Goal: Information Seeking & Learning: Learn about a topic

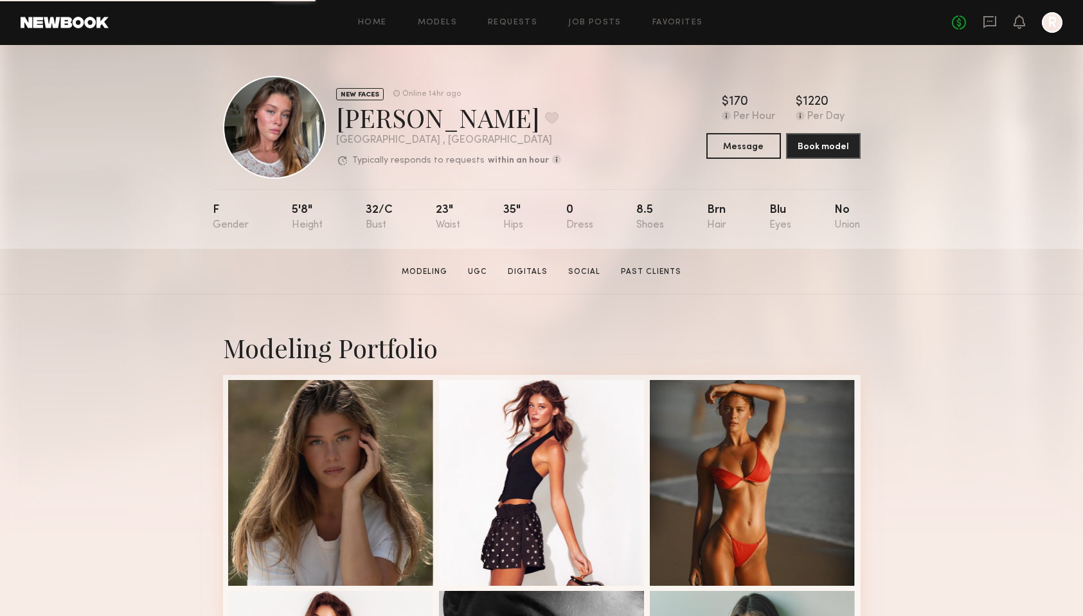
click at [308, 82] on common-avatar-model at bounding box center [274, 127] width 103 height 103
click at [294, 120] on div at bounding box center [274, 127] width 103 height 103
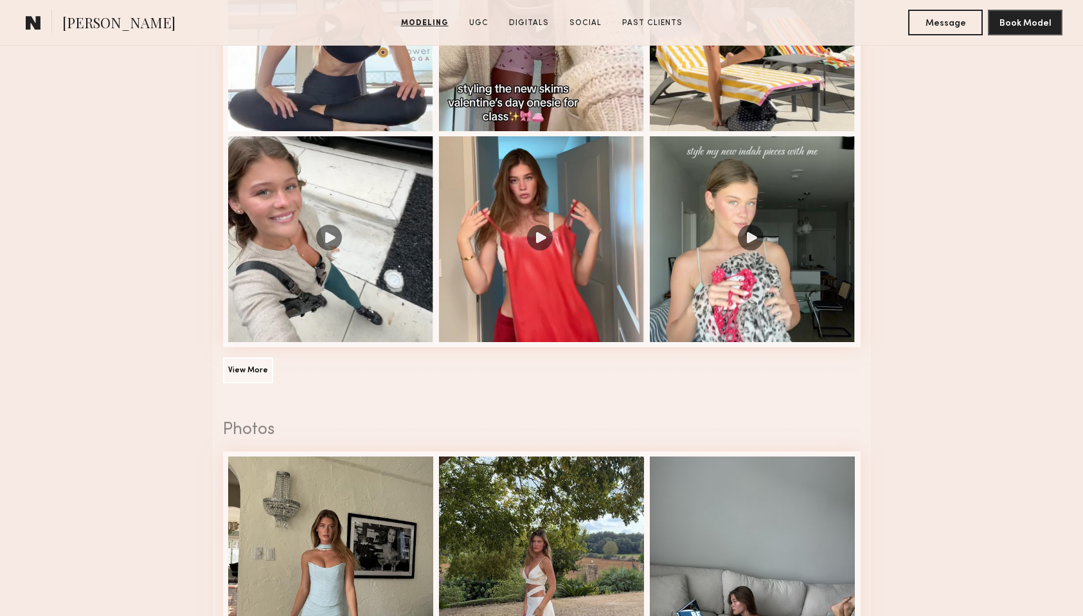
scroll to position [2120, 0]
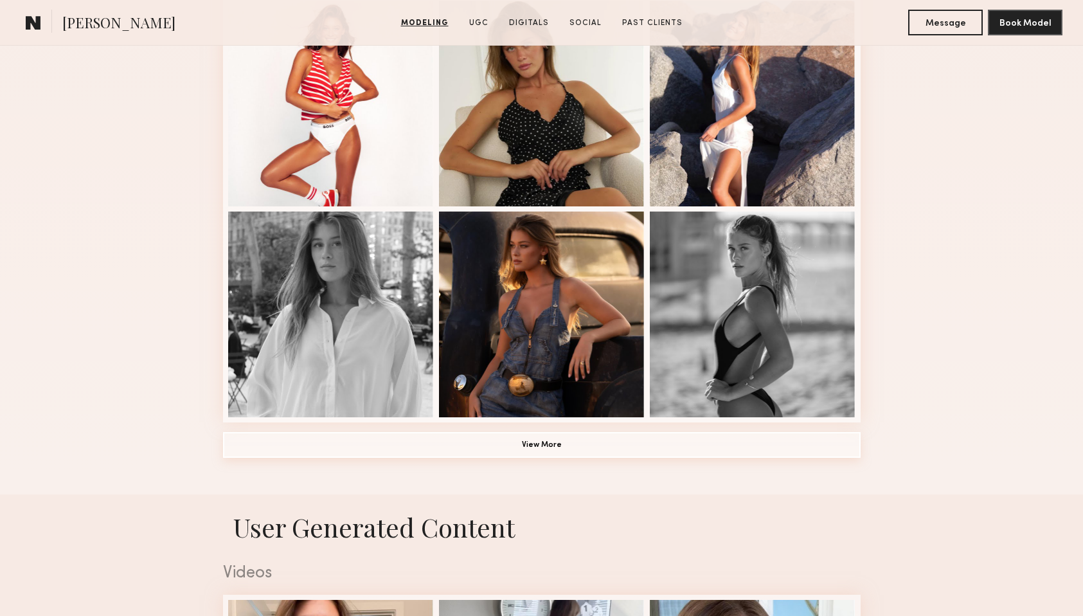
scroll to position [804, 0]
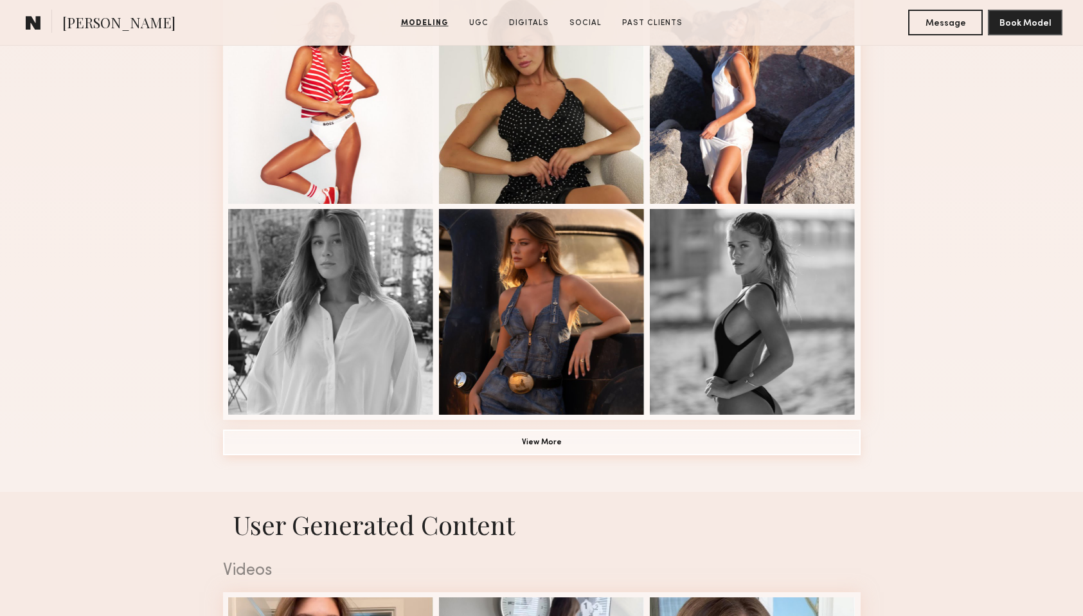
click at [595, 441] on button "View More" at bounding box center [542, 442] width 638 height 26
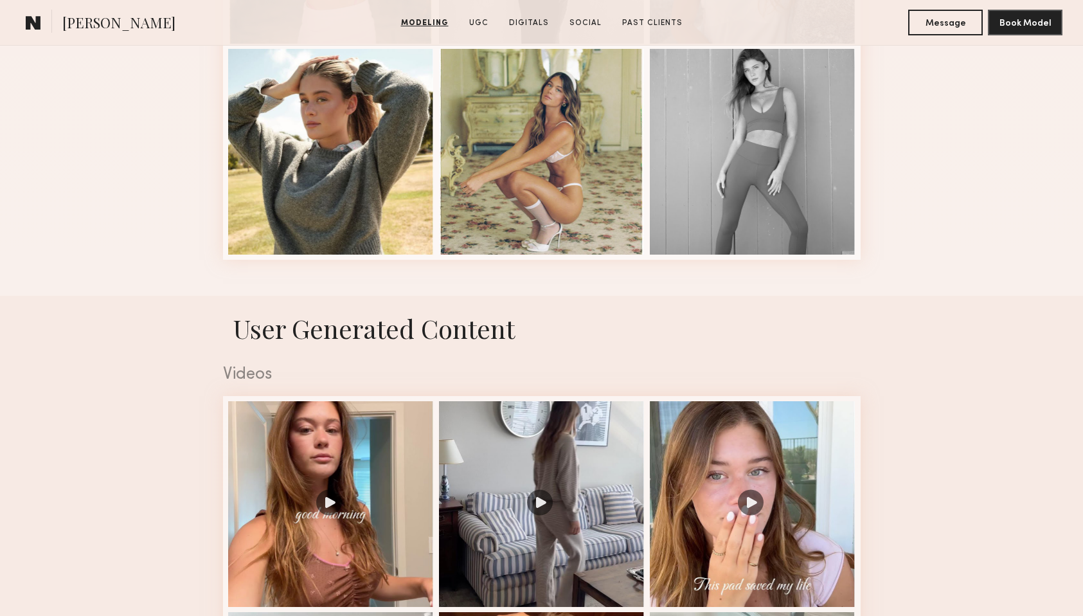
scroll to position [1999, 0]
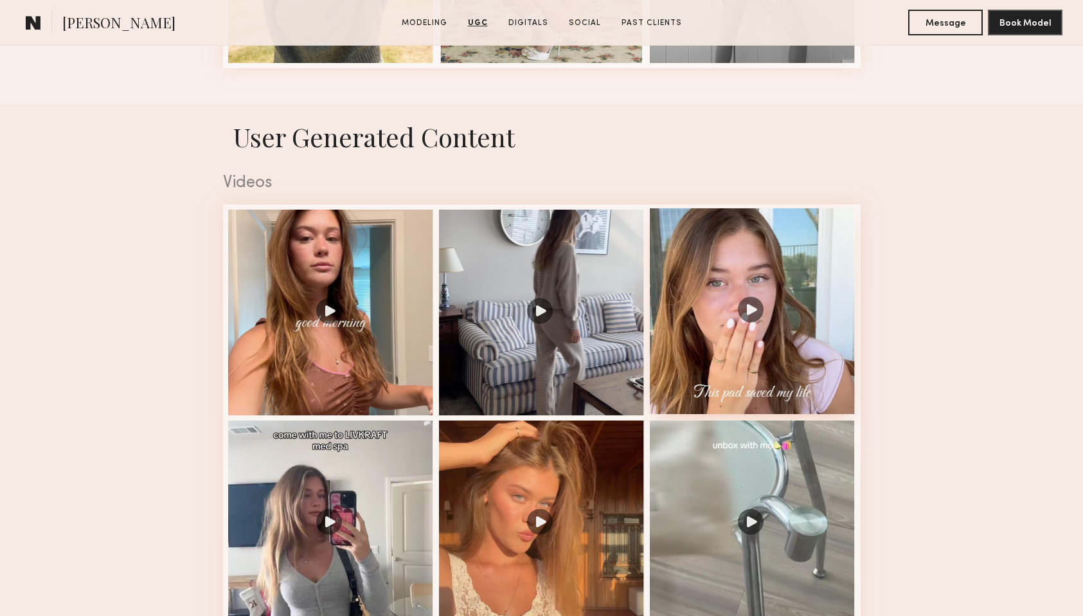
click at [710, 369] on div at bounding box center [753, 311] width 206 height 206
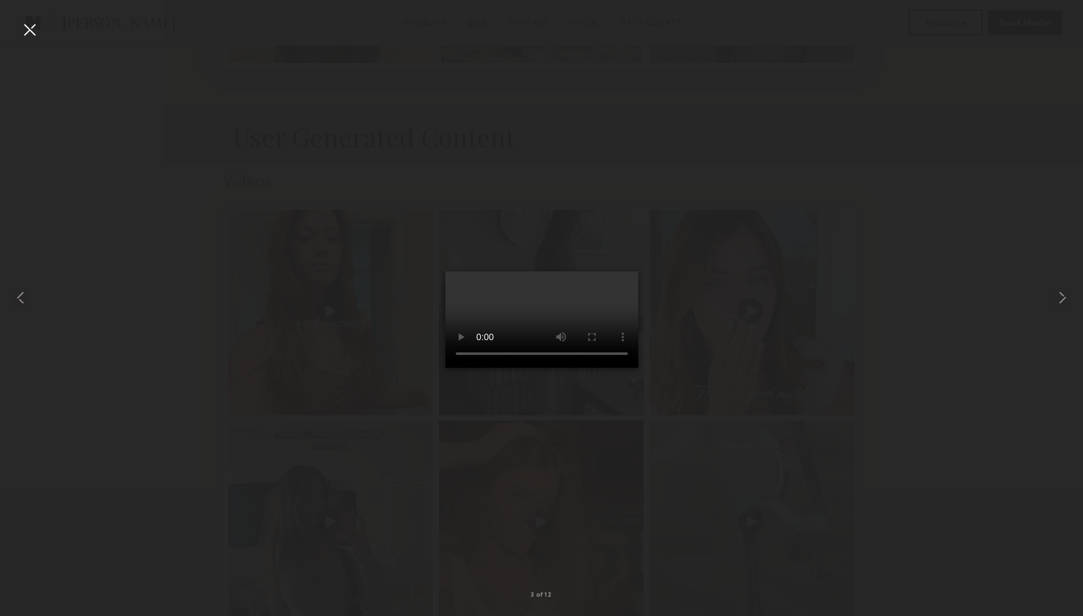
click at [768, 321] on div at bounding box center [541, 298] width 1083 height 554
click at [32, 31] on div at bounding box center [29, 29] width 21 height 21
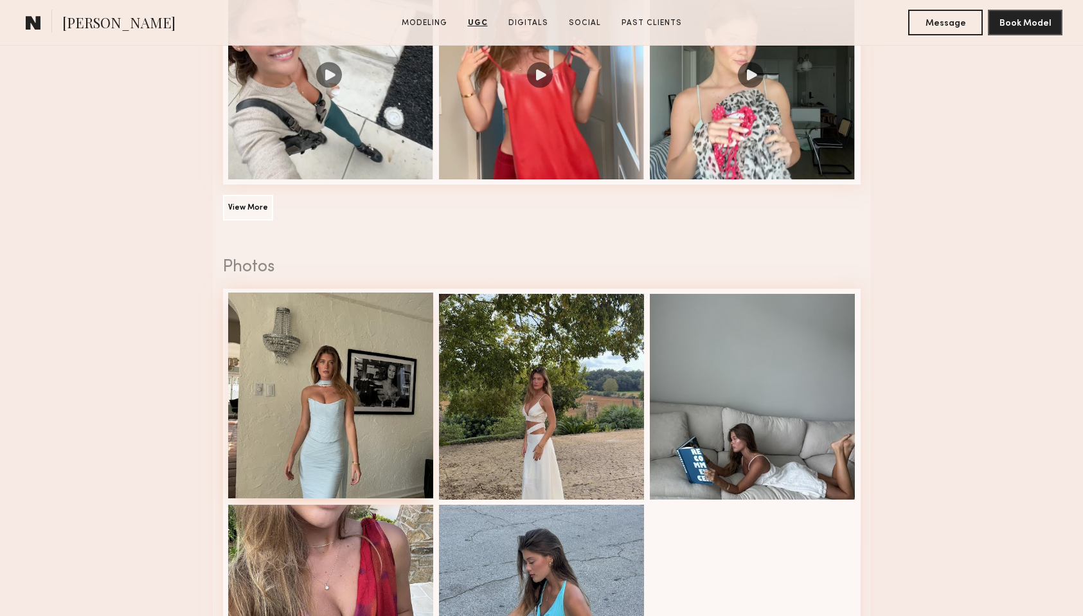
scroll to position [2752, 0]
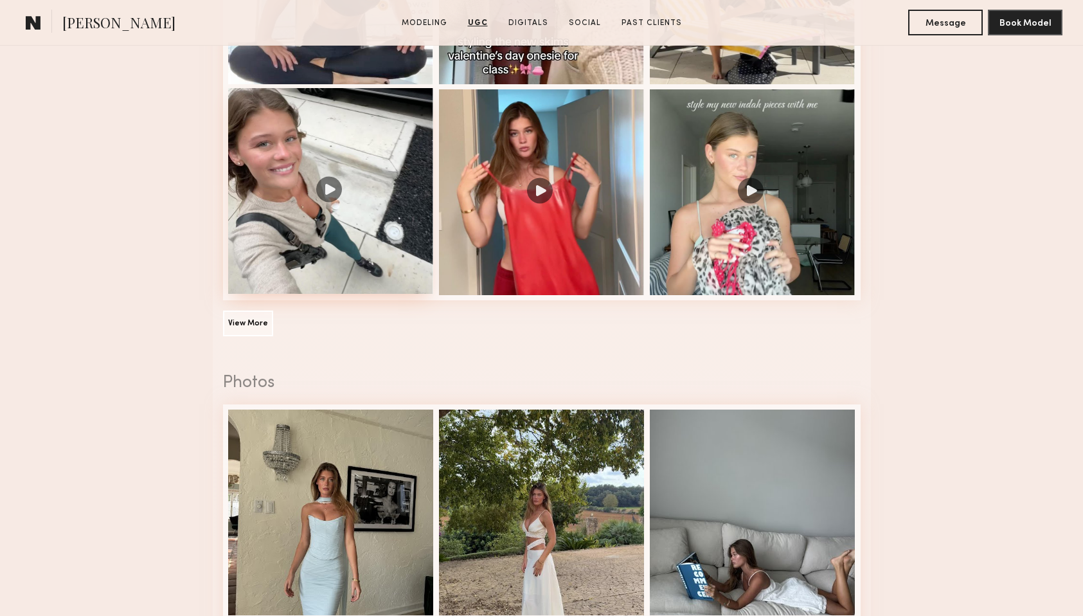
click at [299, 272] on div at bounding box center [331, 191] width 206 height 206
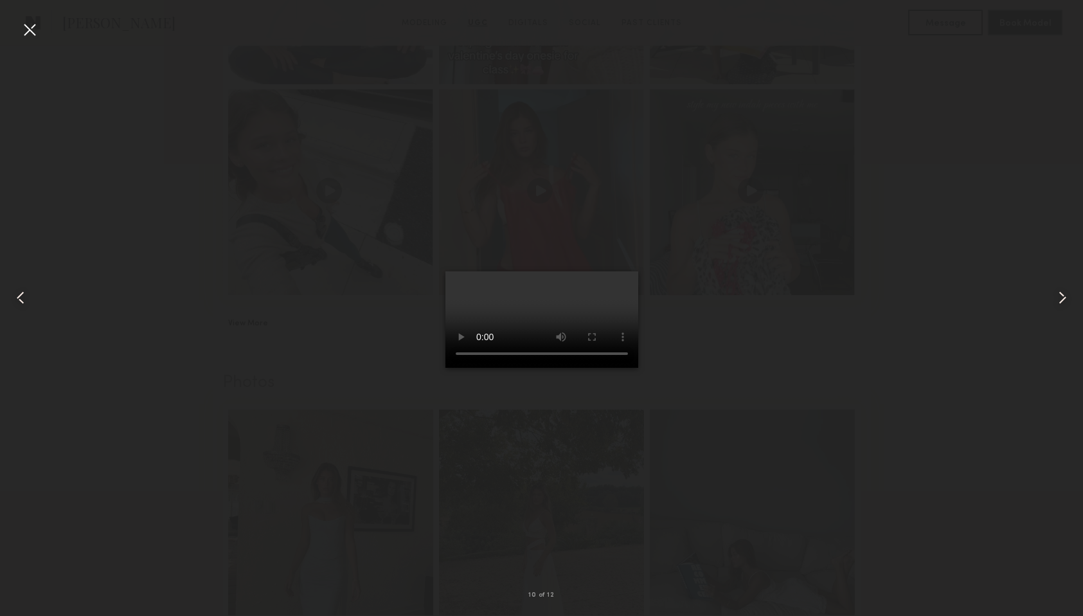
click at [325, 512] on div at bounding box center [541, 298] width 1083 height 554
click at [28, 33] on div at bounding box center [29, 29] width 21 height 21
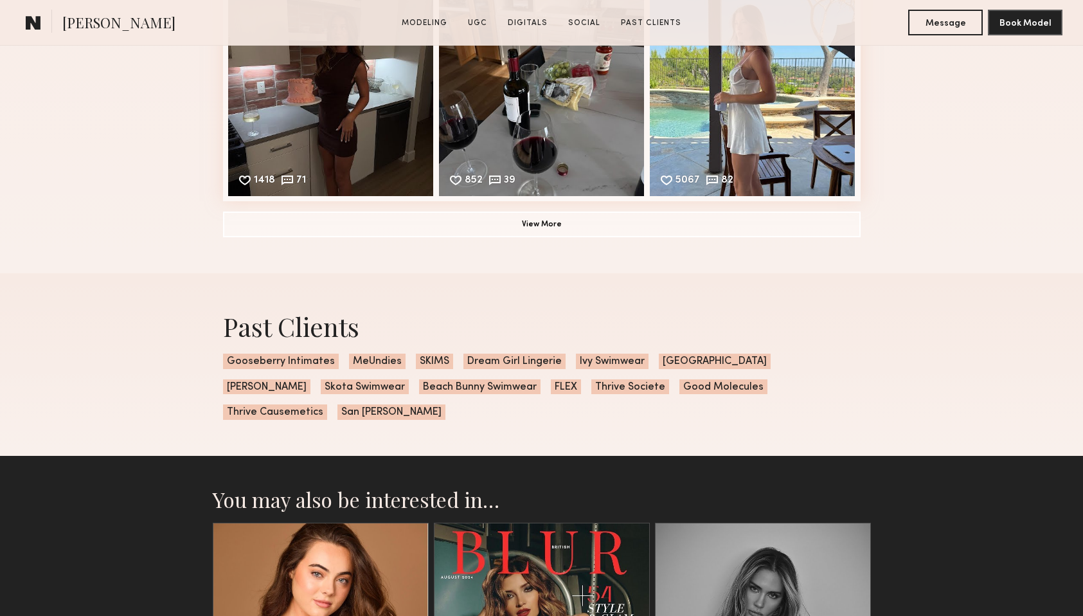
scroll to position [4327, 0]
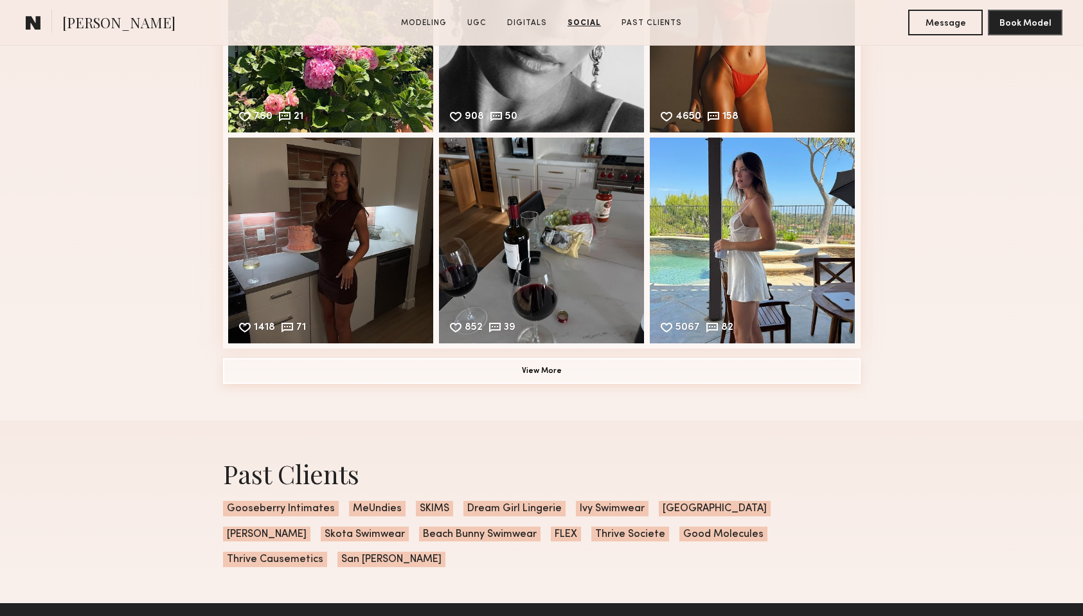
click at [525, 366] on button "View More" at bounding box center [542, 371] width 638 height 26
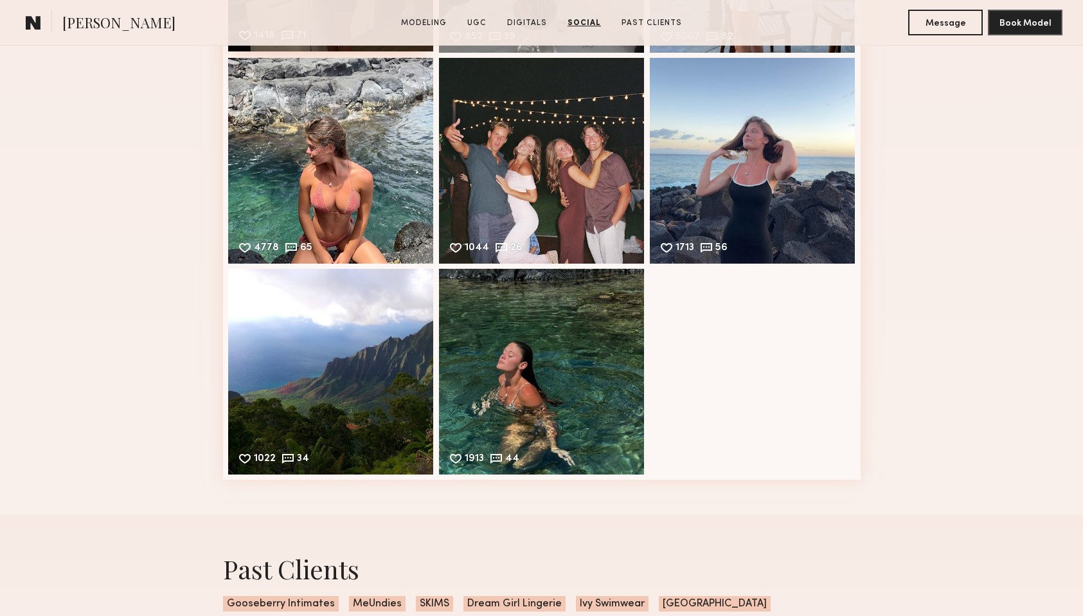
scroll to position [4653, 0]
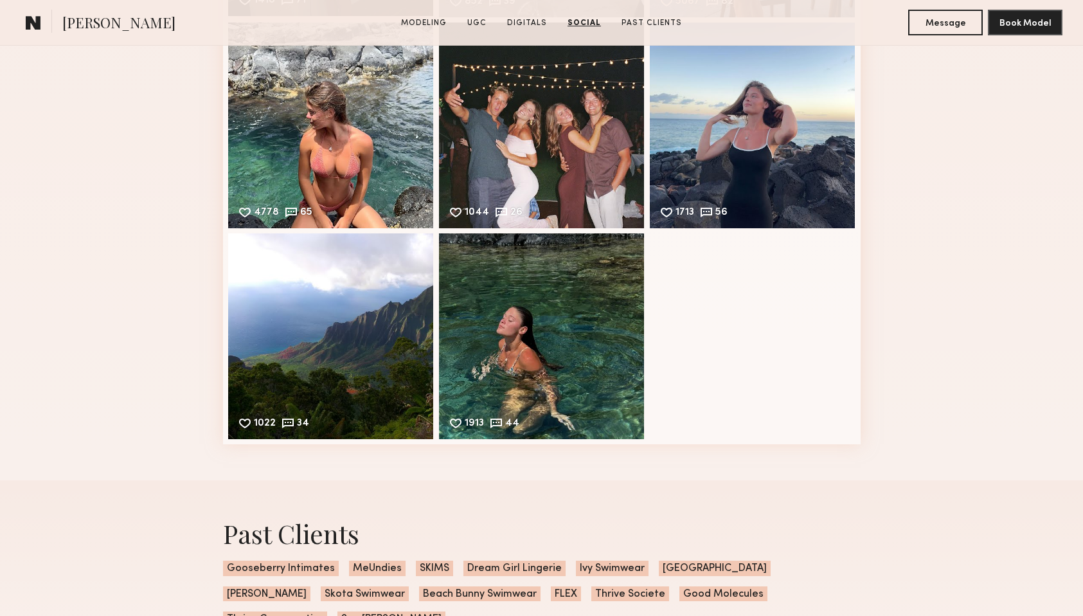
click at [361, 157] on div "4778 65 Likes & comments displayed to show model’s engagement" at bounding box center [331, 126] width 206 height 206
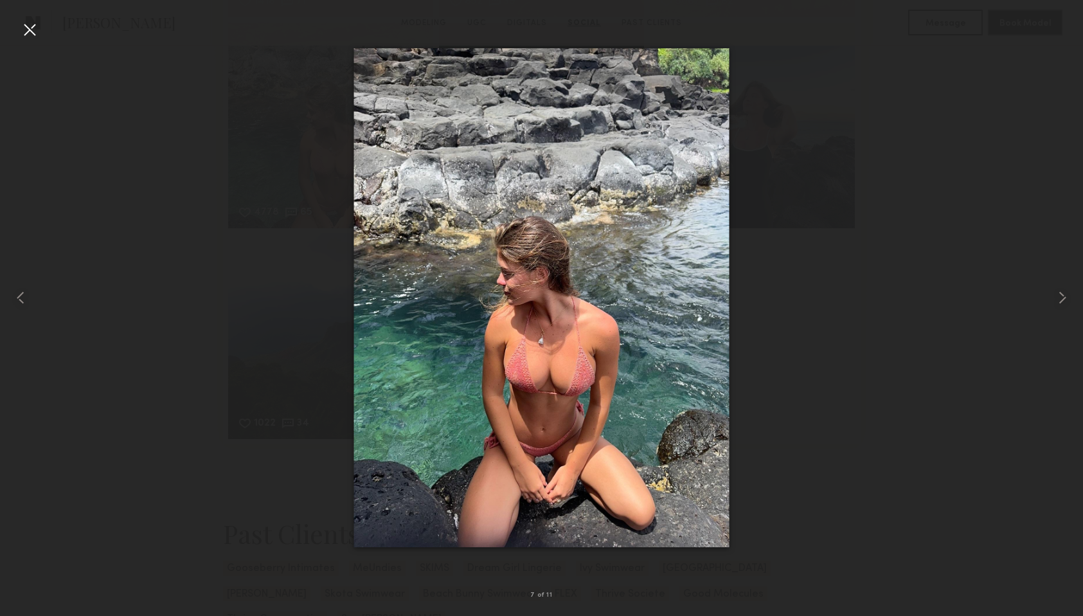
click at [214, 263] on div at bounding box center [541, 298] width 1083 height 554
click at [24, 25] on div at bounding box center [29, 29] width 21 height 21
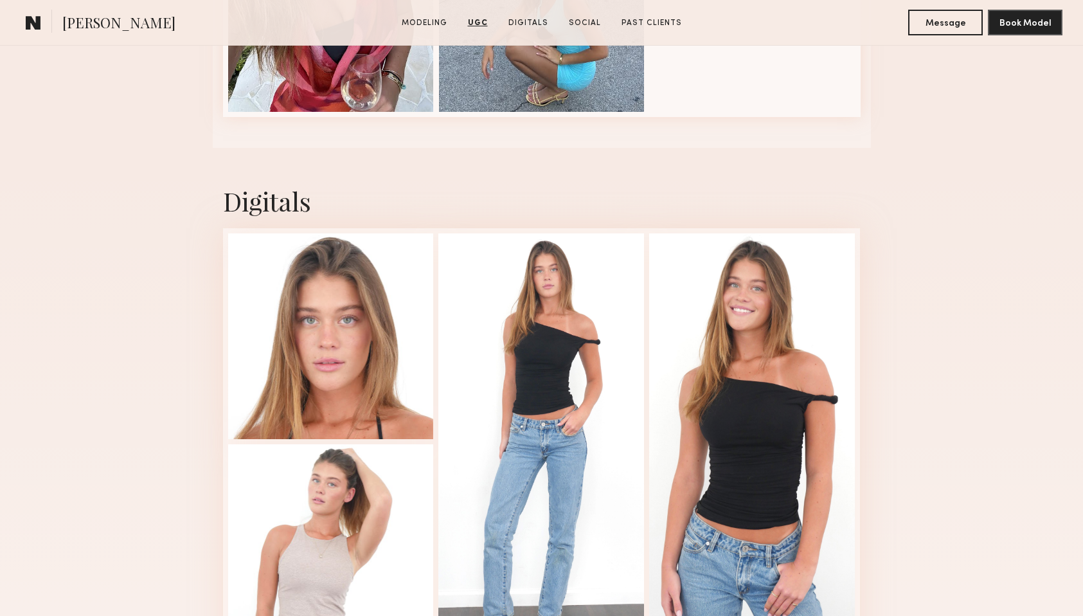
scroll to position [3546, 0]
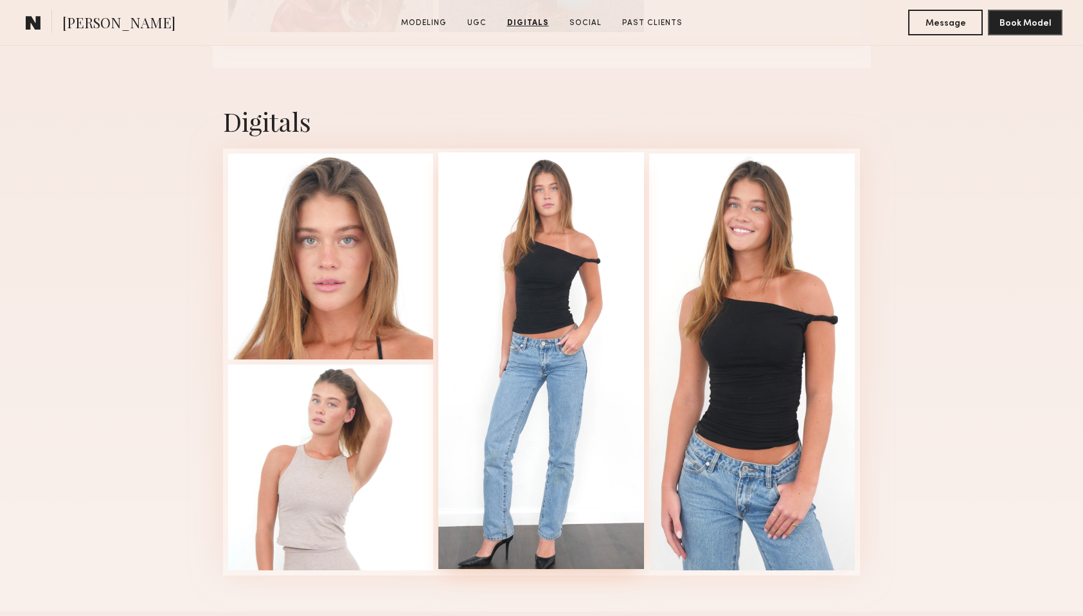
click at [588, 215] on div at bounding box center [541, 360] width 206 height 417
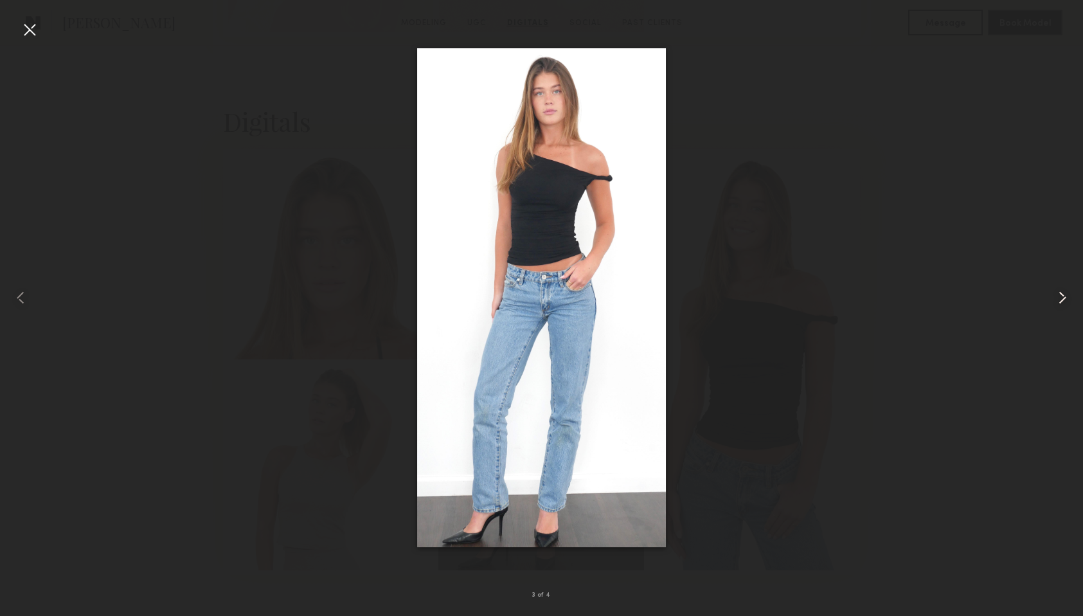
click at [1063, 296] on common-icon at bounding box center [1062, 297] width 21 height 21
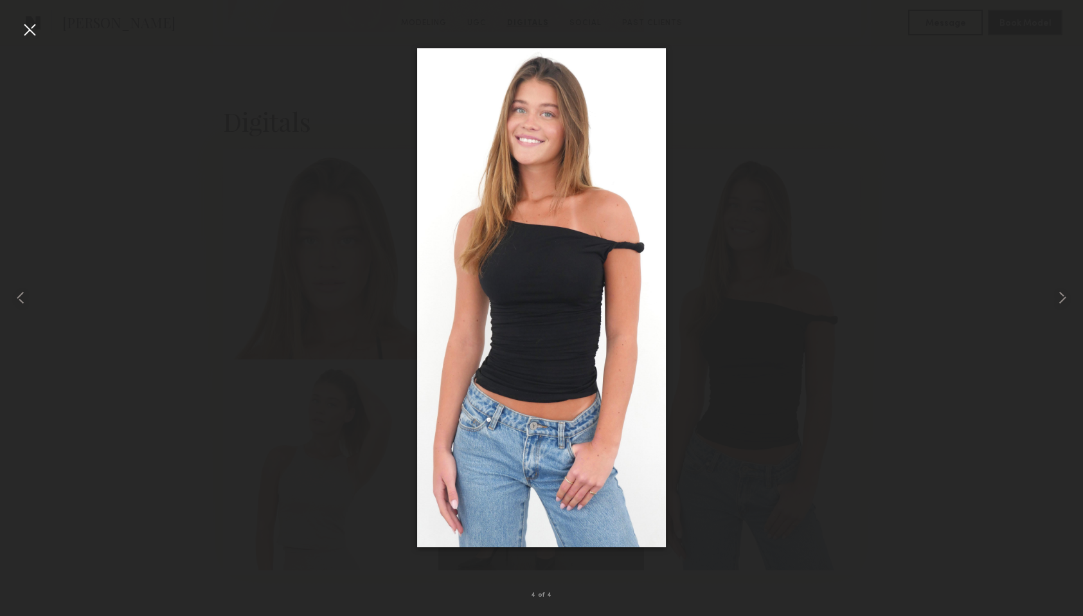
click at [23, 28] on div at bounding box center [29, 29] width 21 height 21
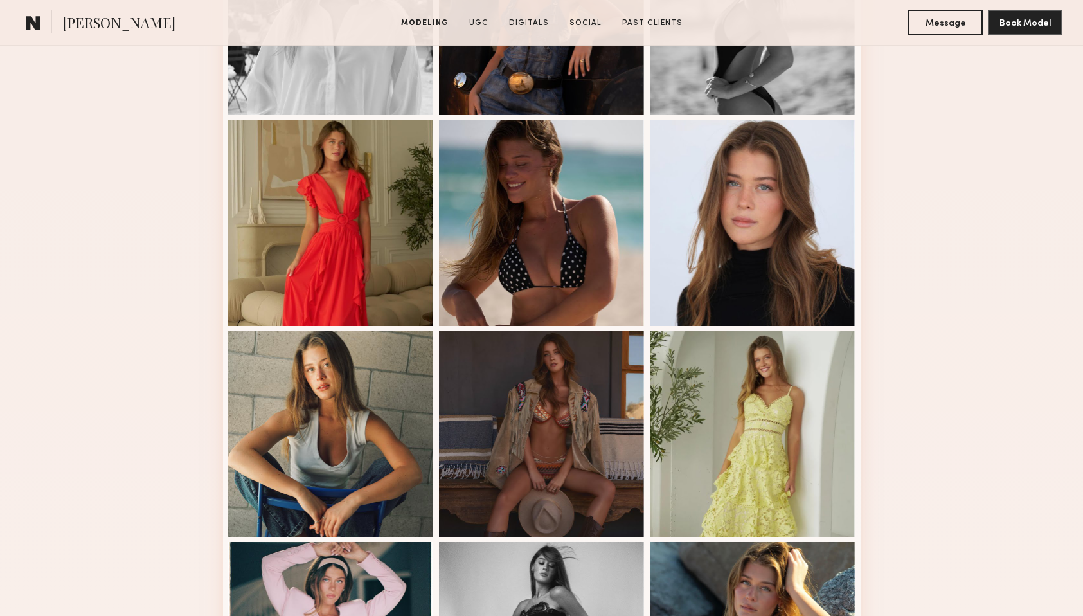
scroll to position [1043, 0]
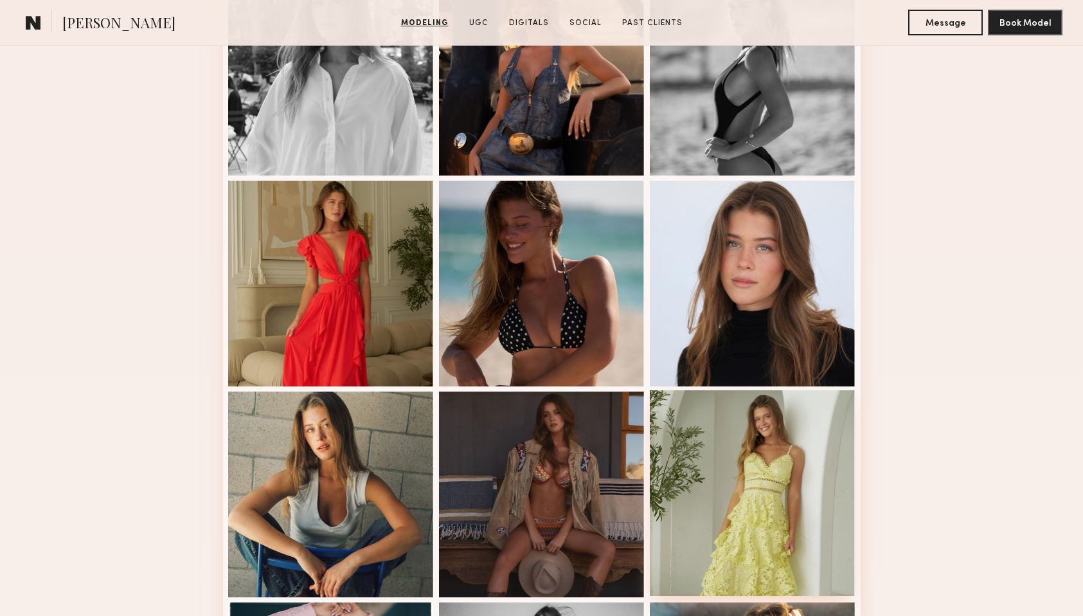
click at [717, 441] on div at bounding box center [753, 493] width 206 height 206
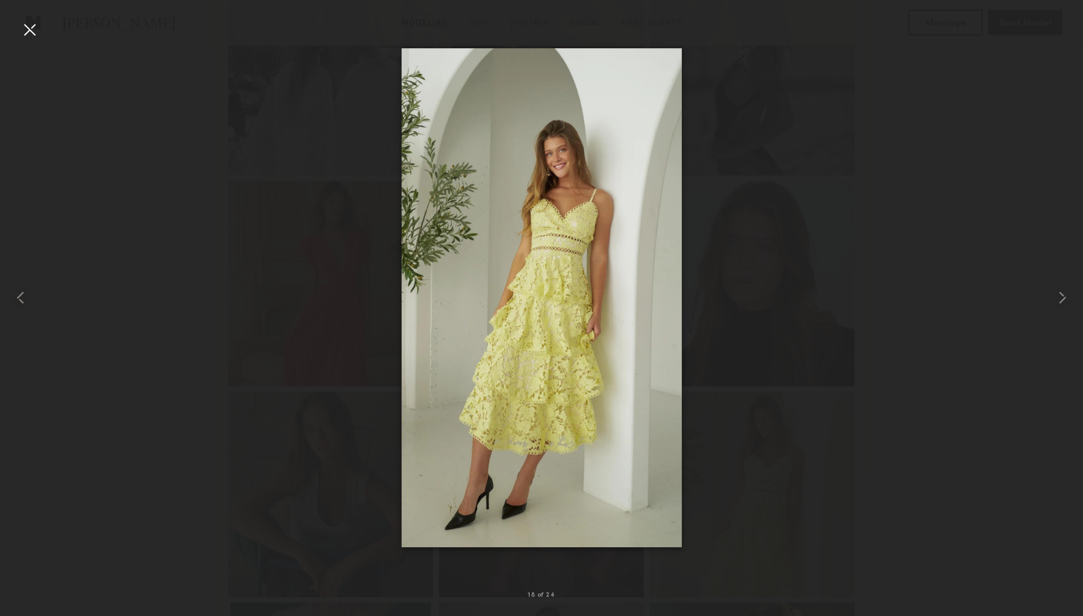
click at [30, 25] on div at bounding box center [29, 29] width 21 height 21
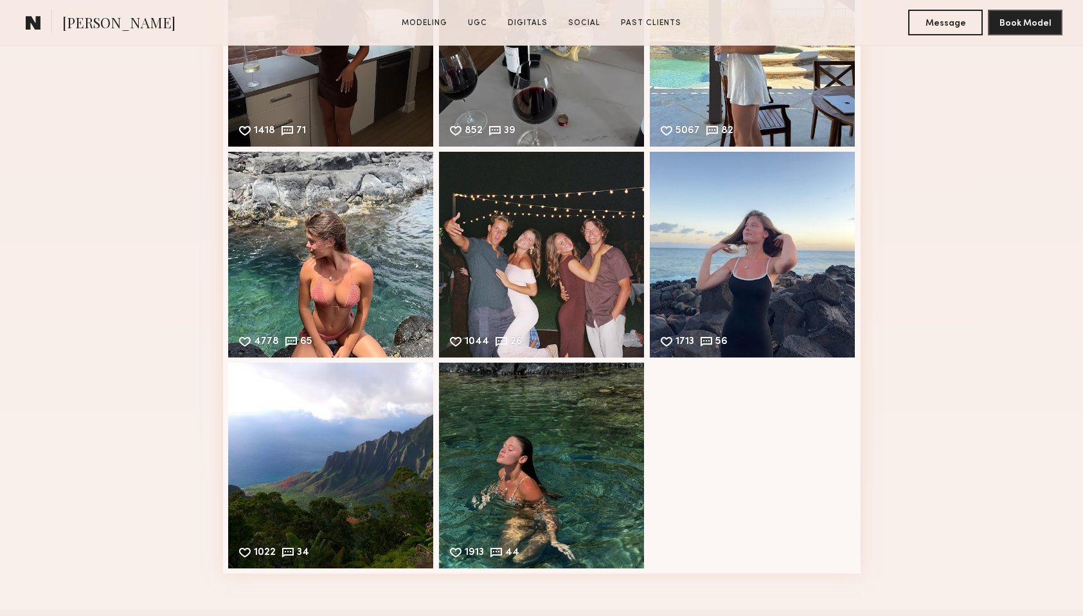
scroll to position [4301, 0]
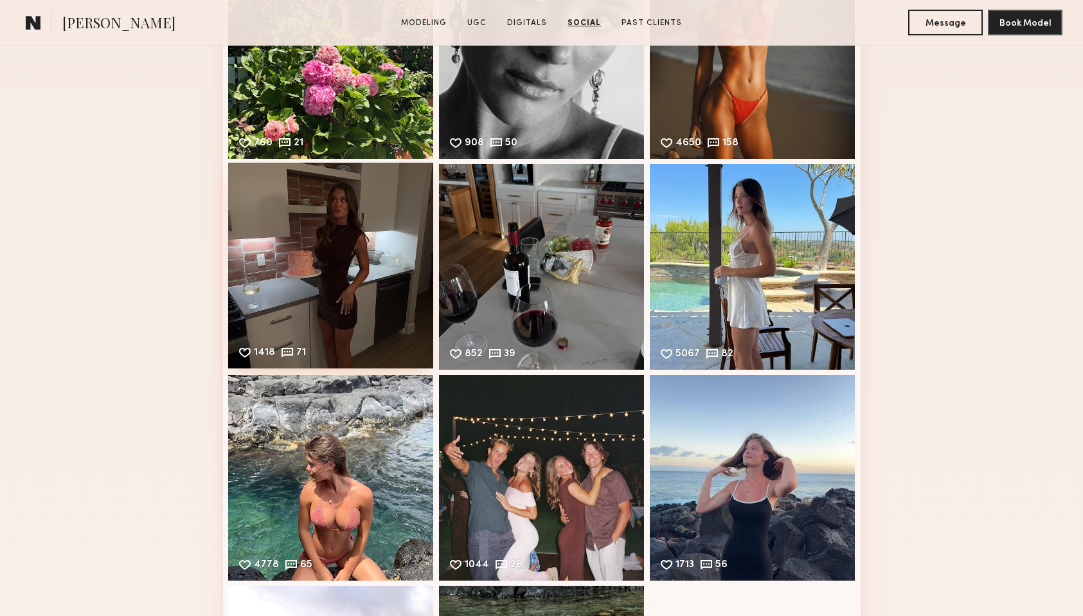
click at [381, 279] on div "1418 71 Likes & comments displayed to show model’s engagement" at bounding box center [331, 266] width 206 height 206
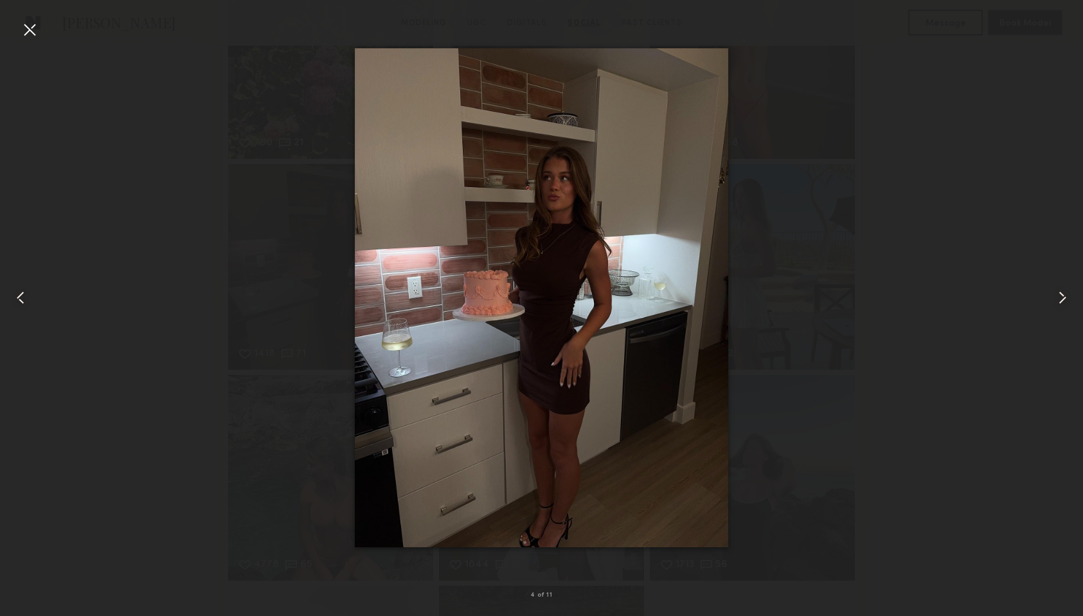
click at [197, 469] on div at bounding box center [541, 298] width 1083 height 554
click at [31, 30] on div at bounding box center [29, 29] width 21 height 21
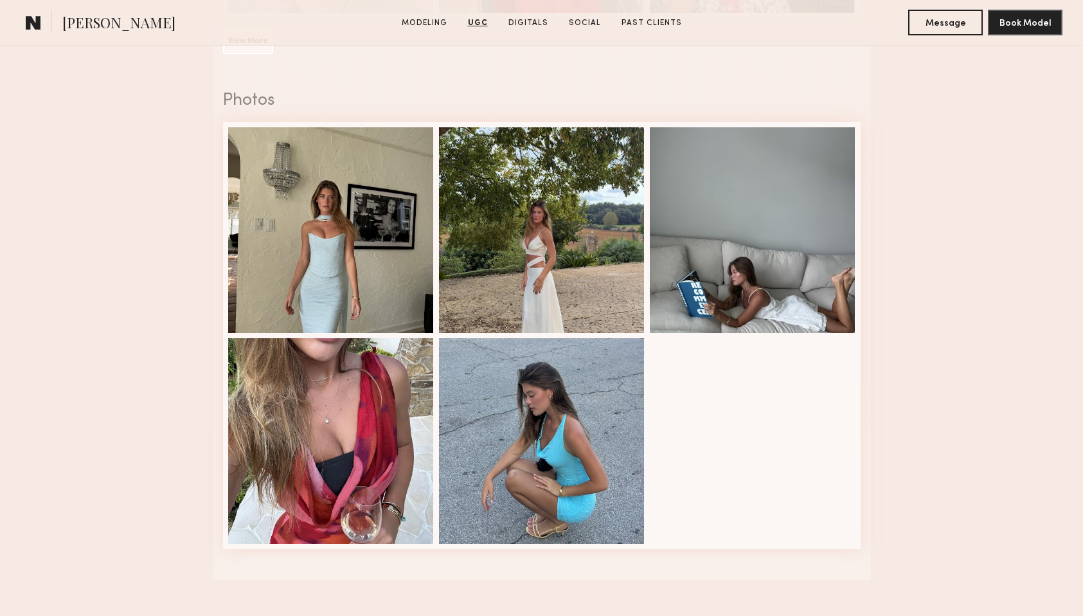
scroll to position [2952, 0]
